Goal: Task Accomplishment & Management: Use online tool/utility

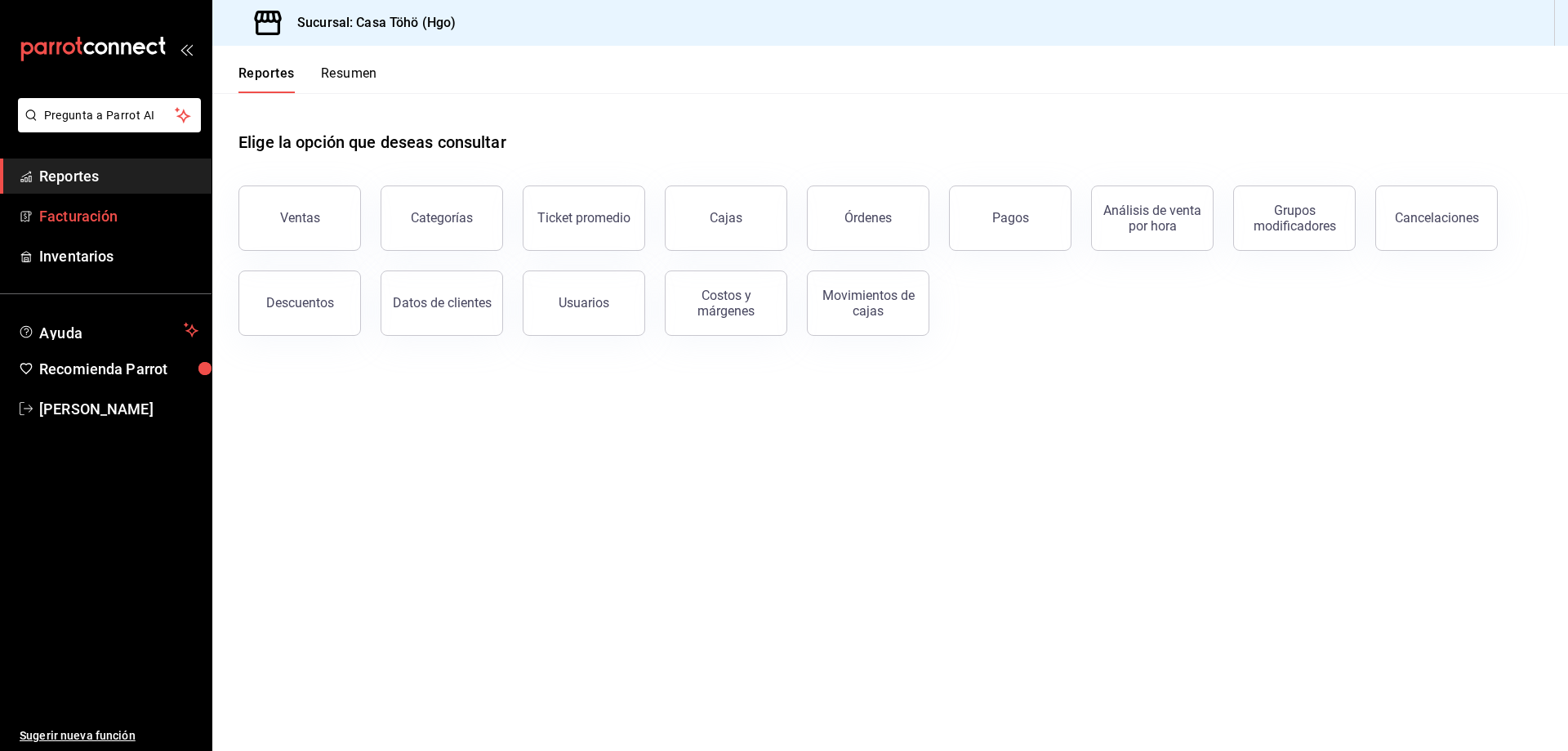
click at [85, 222] on span "Facturación" at bounding box center [119, 216] width 159 height 22
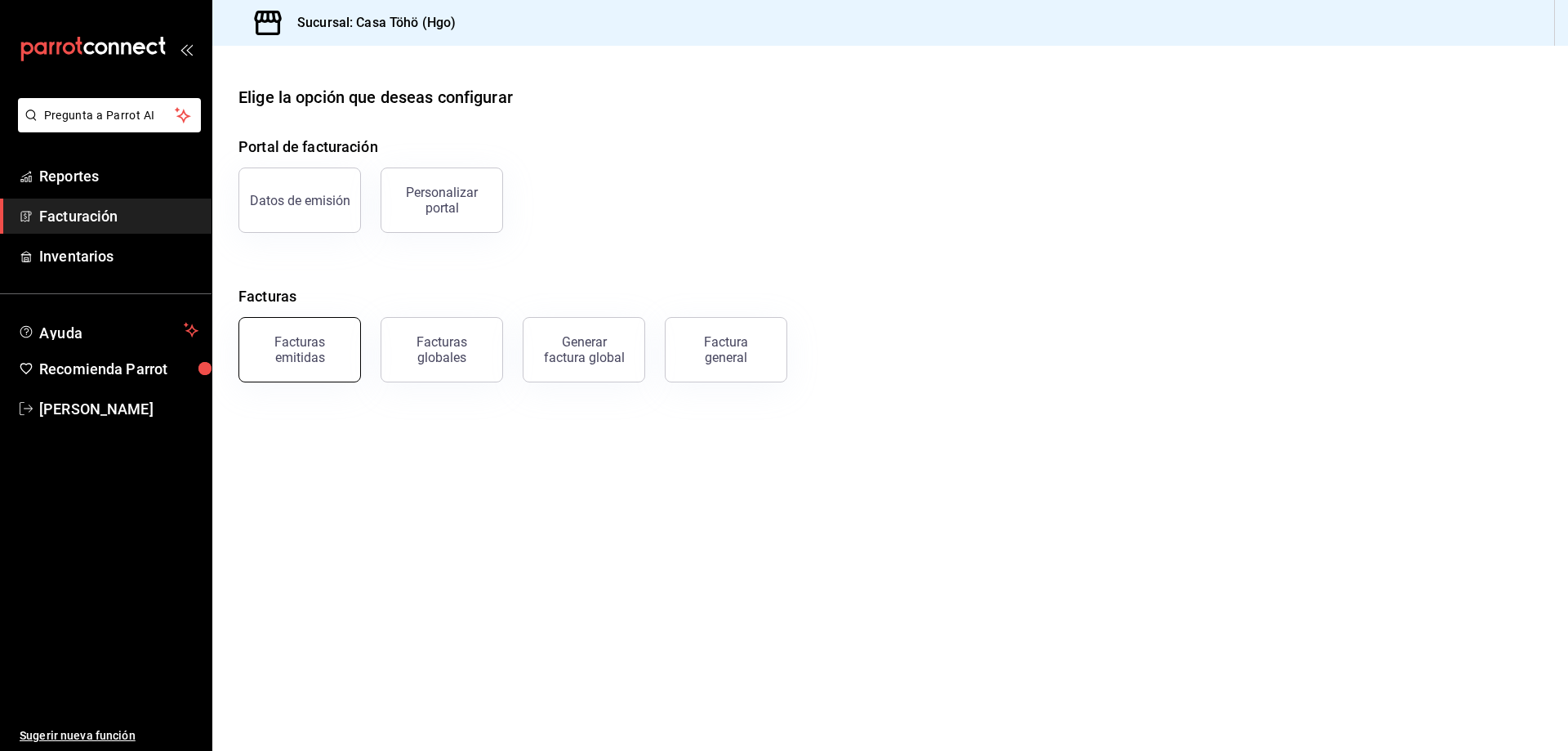
click at [325, 341] on div "Facturas emitidas" at bounding box center [300, 349] width 102 height 31
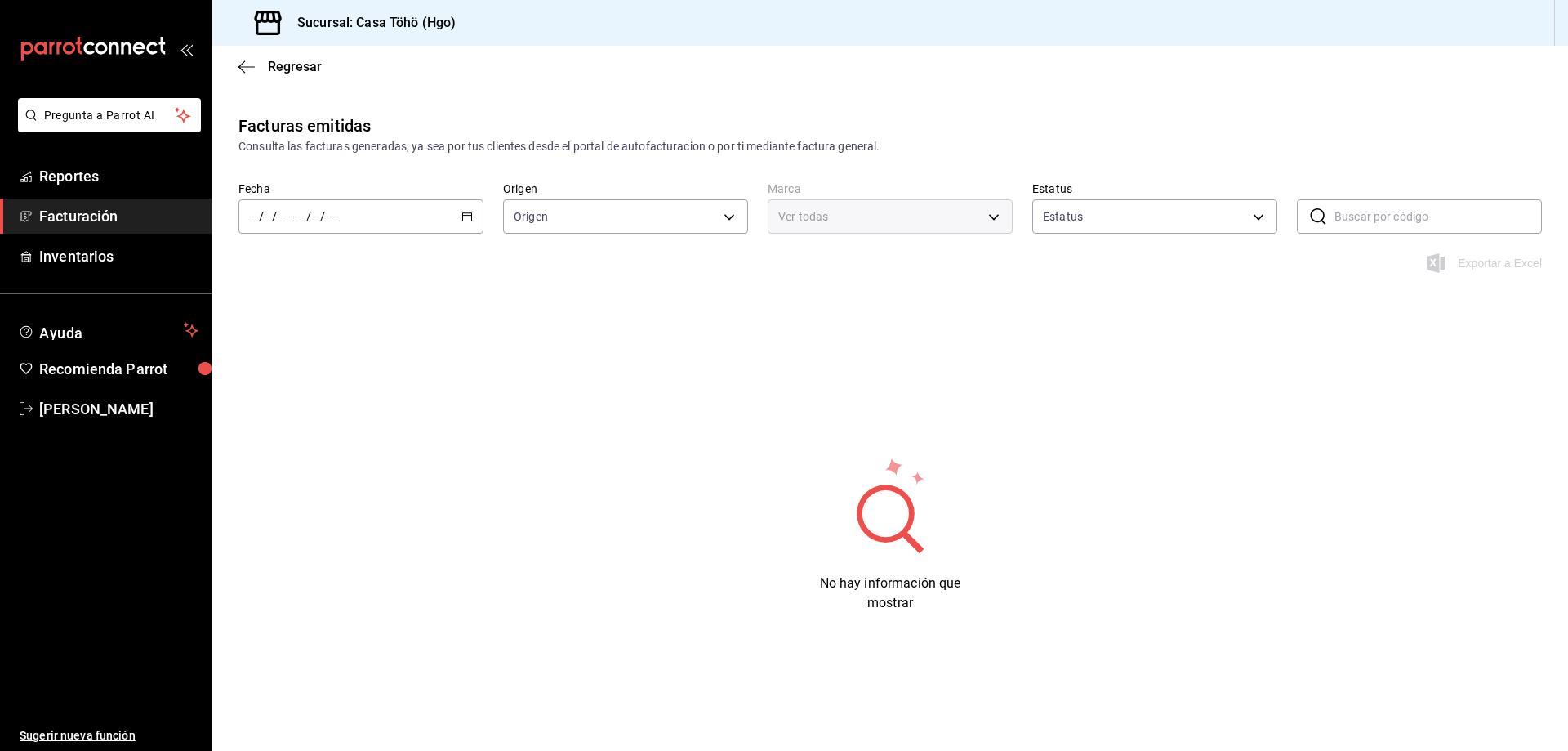
type input "ORDER_INVOICE,GENERAL_INVOICE"
type input "ACTIVE,PENDING_CANCELLATION,CANCELLED,PRE_CANCELLED"
type input "3863094e-80de-4485-9a79-27000a153f73"
click at [465, 219] on icon "button" at bounding box center [466, 216] width 11 height 11
click at [311, 344] on span "Semana actual" at bounding box center [315, 339] width 126 height 17
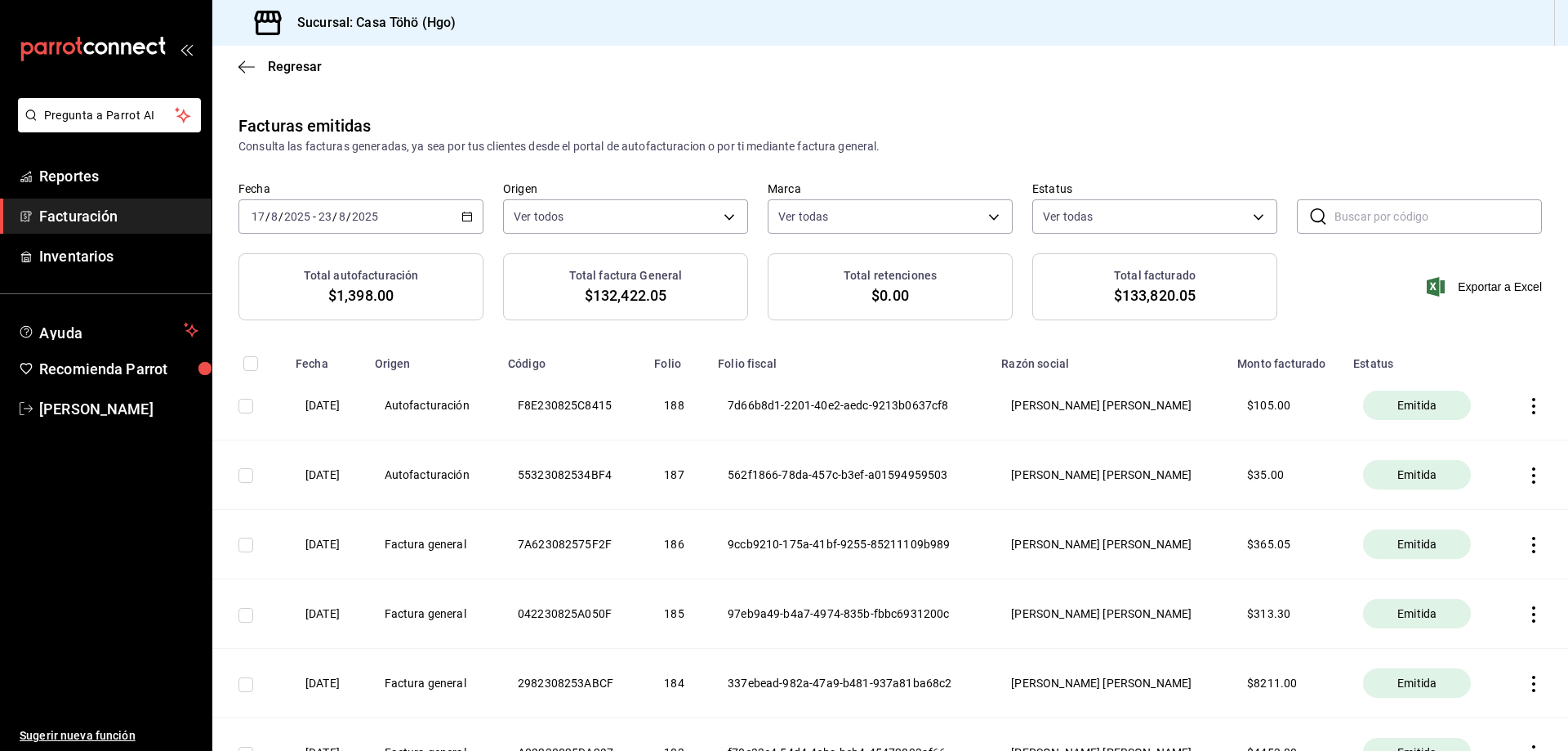
click at [465, 214] on icon "button" at bounding box center [466, 216] width 11 height 11
click at [290, 452] on span "Rango de fechas" at bounding box center [315, 449] width 126 height 17
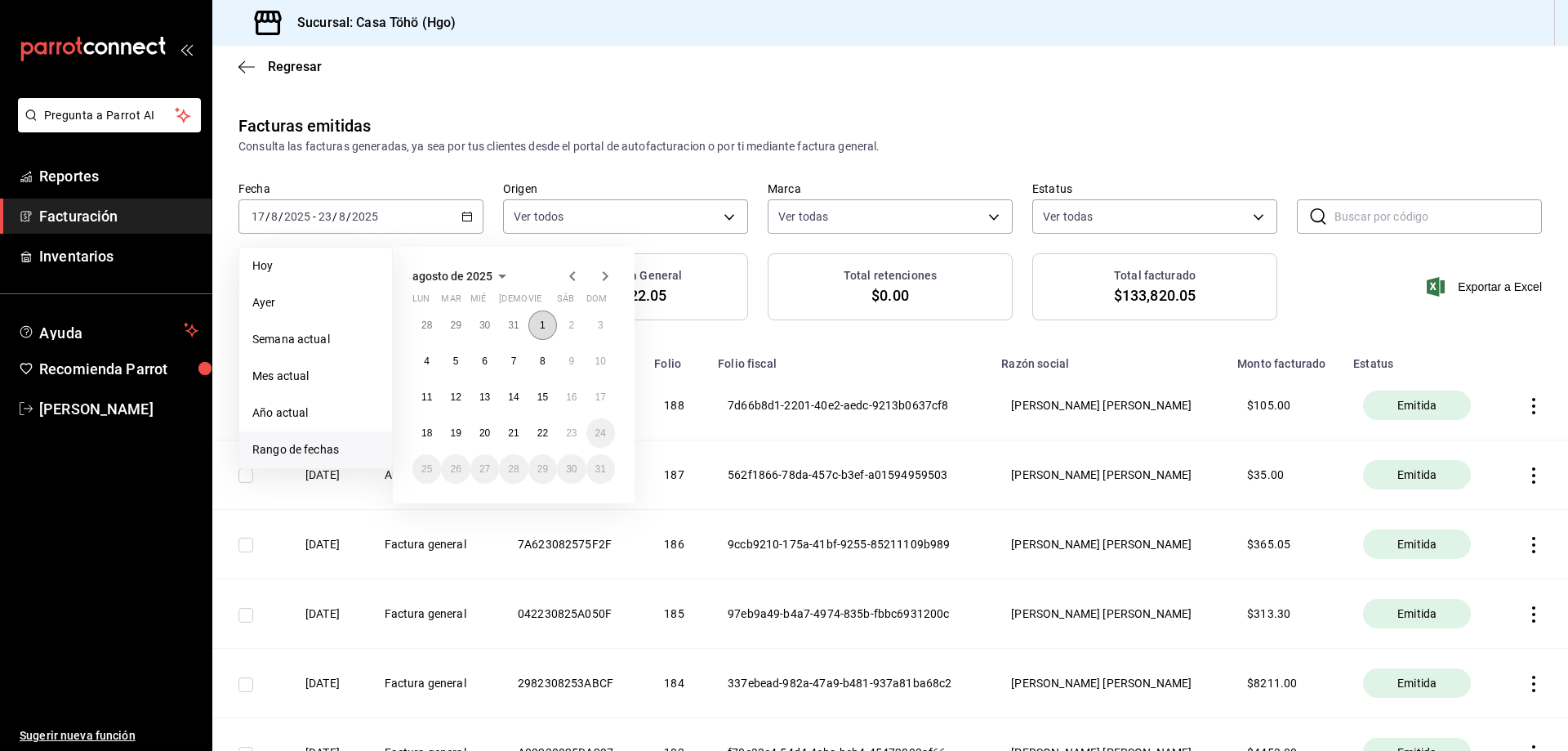
click at [542, 331] on button "1" at bounding box center [542, 325] width 28 height 29
drag, startPoint x: 543, startPoint y: 327, endPoint x: 575, endPoint y: 335, distance: 33.0
click at [575, 335] on div "28 29 30 31 1 2 3 4 5 6 7 8 9 10 11 12 13 14 15 16 17 18 19 20 21 22 23 24 25 2…" at bounding box center [513, 396] width 202 height 173
click at [575, 335] on button "2" at bounding box center [570, 325] width 28 height 29
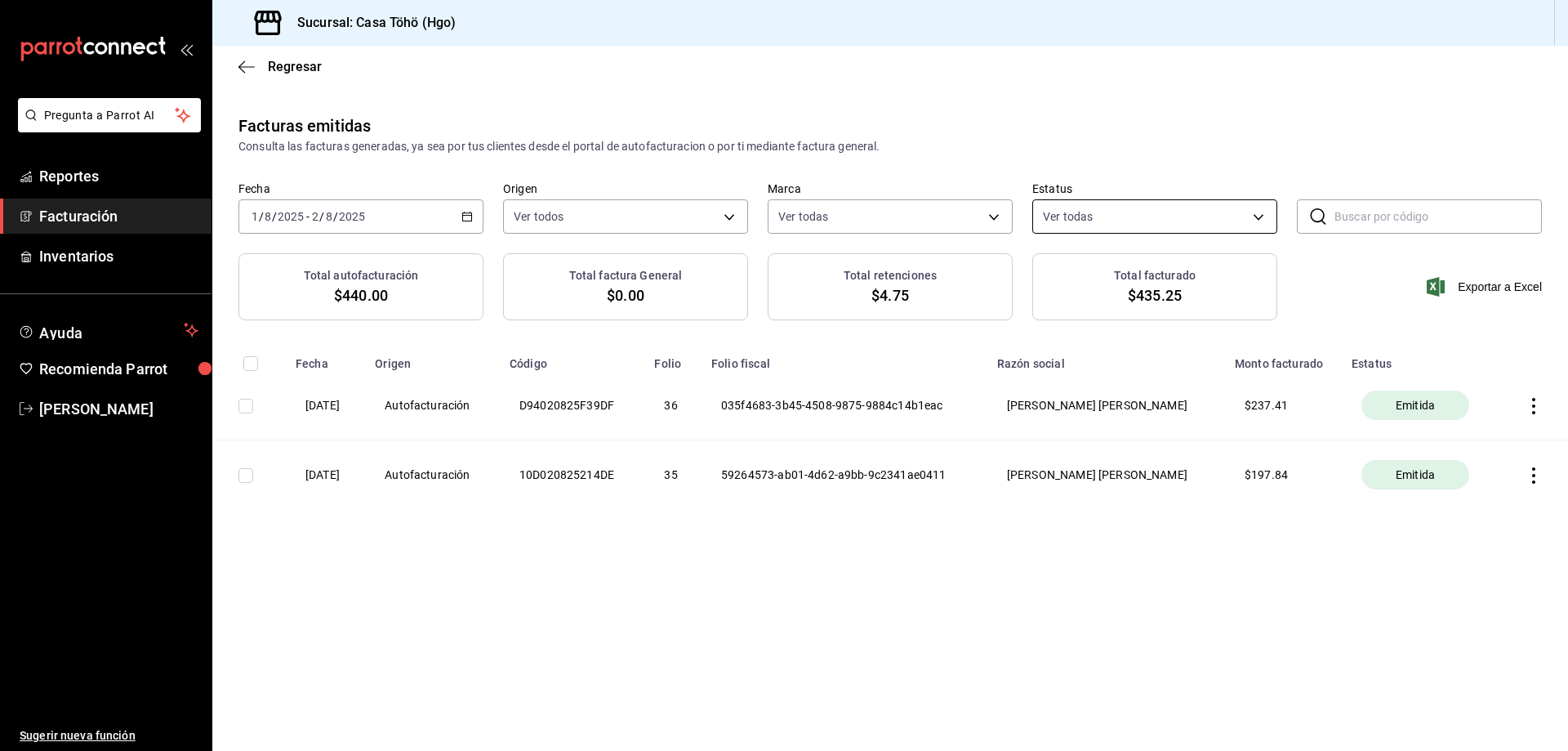
click at [758, 215] on body "Pregunta a Parrot AI Reportes Facturación Inventarios Ayuda Recomienda Parrot […" at bounding box center [784, 375] width 1568 height 751
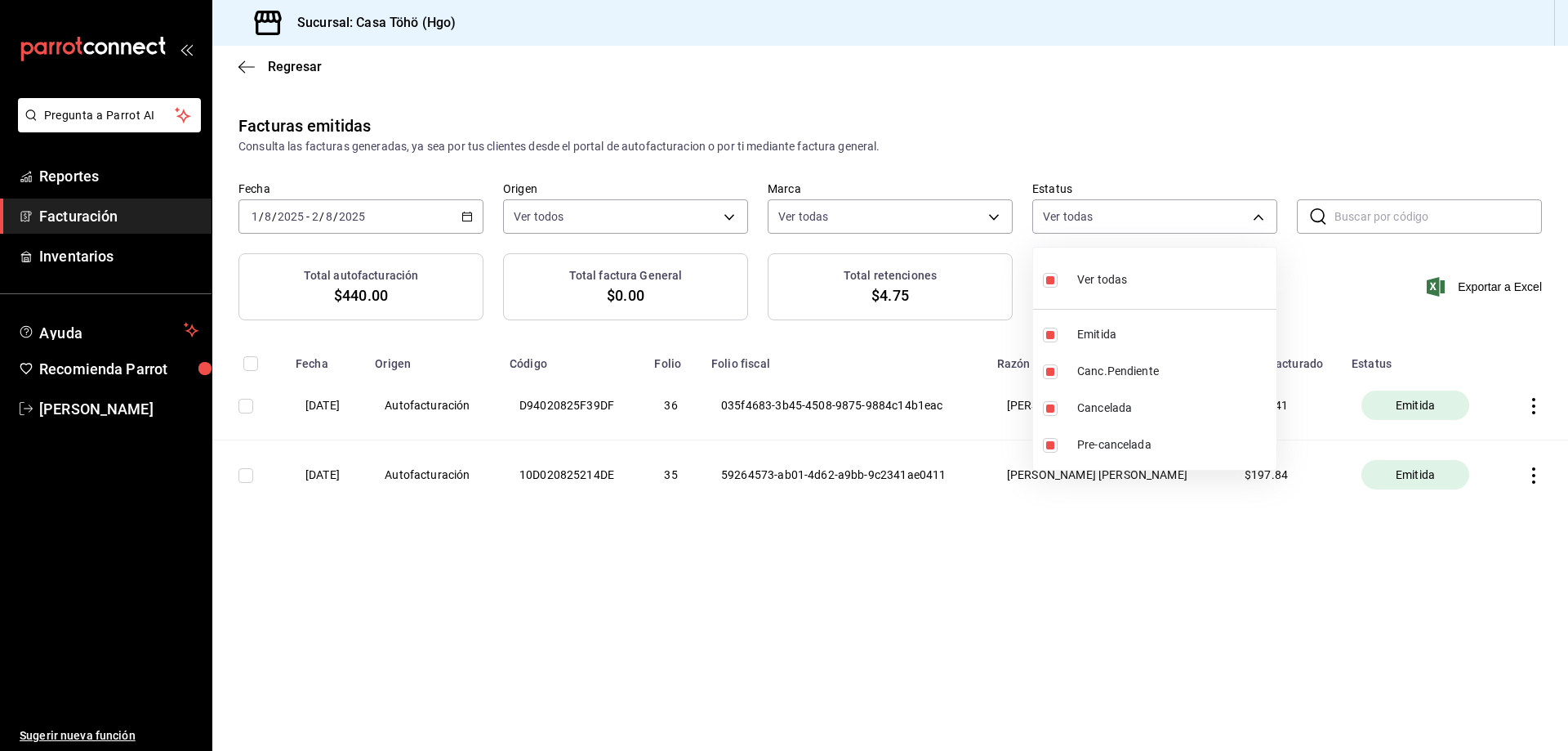
click at [758, 273] on div at bounding box center [784, 375] width 1568 height 751
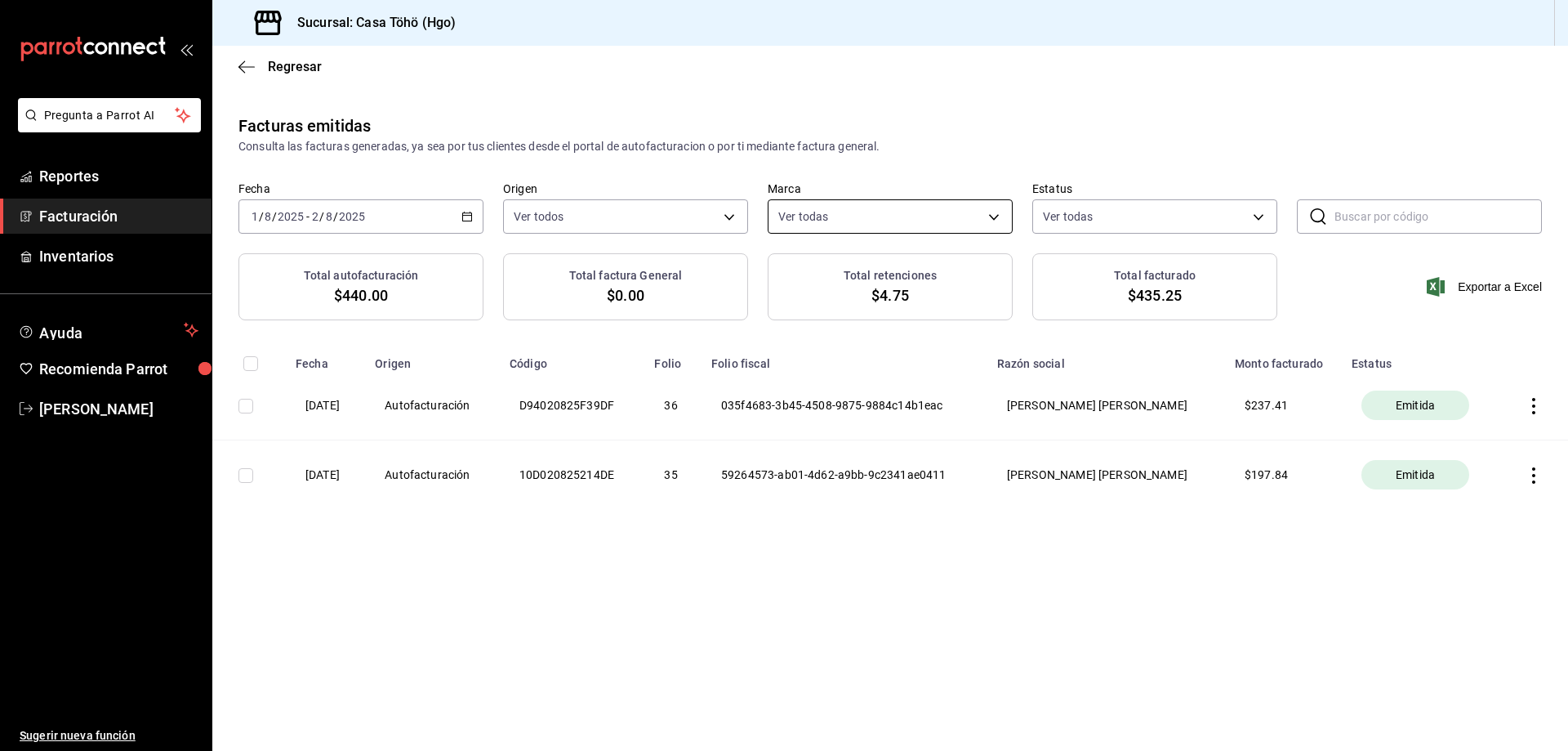
click at [758, 206] on body "Pregunta a Parrot AI Reportes Facturación Inventarios Ayuda Recomienda Parrot […" at bounding box center [784, 375] width 1568 height 751
click at [758, 206] on div at bounding box center [784, 375] width 1568 height 751
click at [666, 220] on body "Pregunta a Parrot AI Reportes Facturación Inventarios Ayuda Recomienda Parrot […" at bounding box center [784, 375] width 1568 height 751
click at [592, 577] on div at bounding box center [784, 375] width 1568 height 751
